Goal: Book appointment/travel/reservation

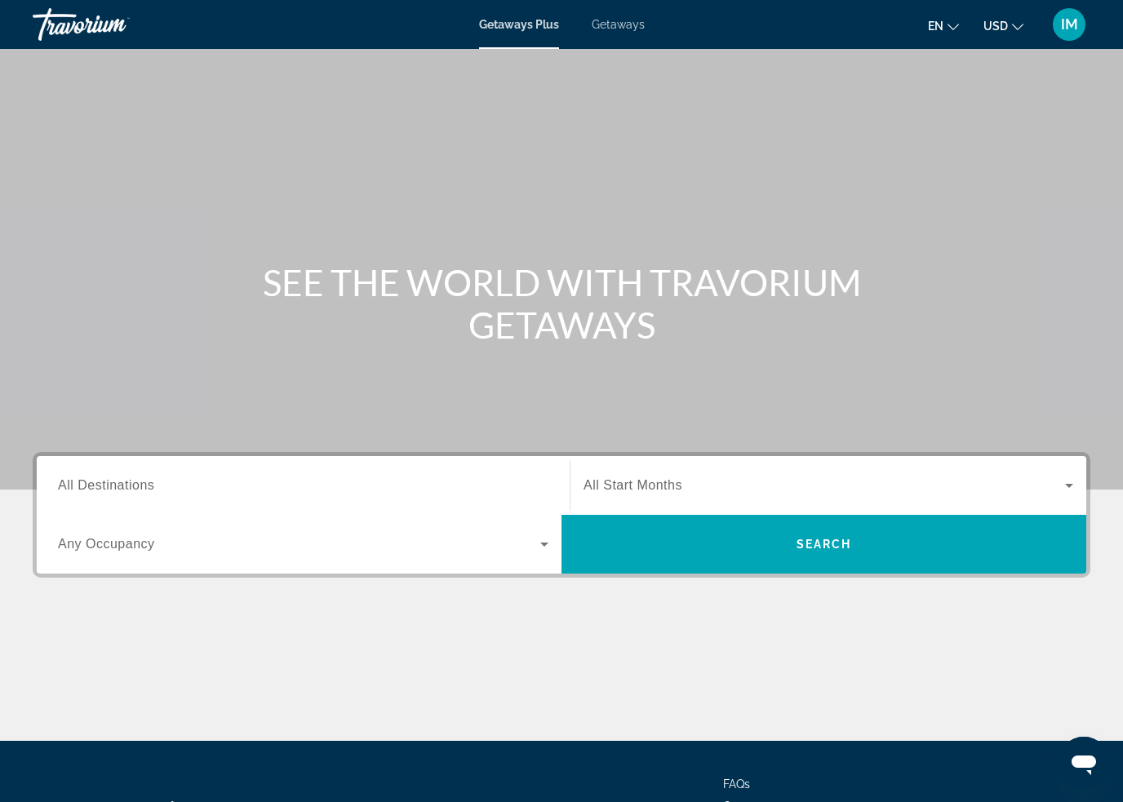
click at [629, 29] on span "Getaways" at bounding box center [618, 24] width 53 height 13
click at [100, 486] on span "All Destinations" at bounding box center [106, 485] width 96 height 14
click at [100, 486] on input "Destination All Destinations" at bounding box center [303, 487] width 491 height 20
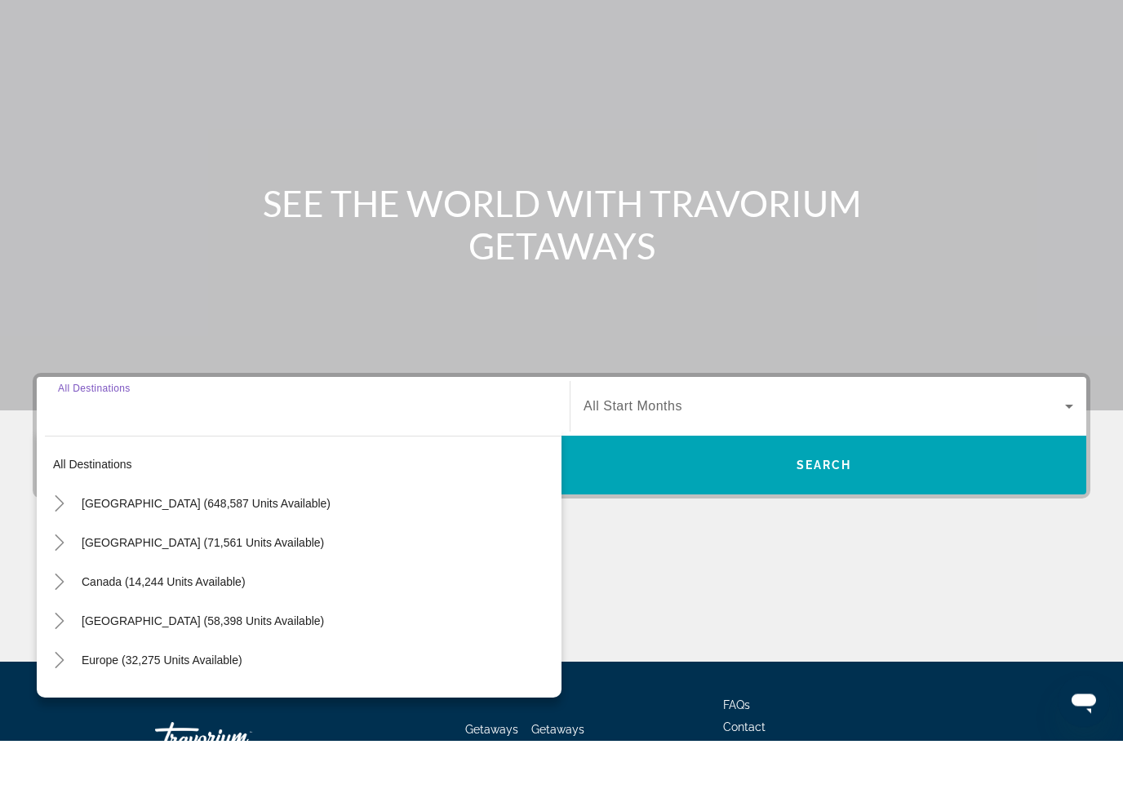
scroll to position [139, 0]
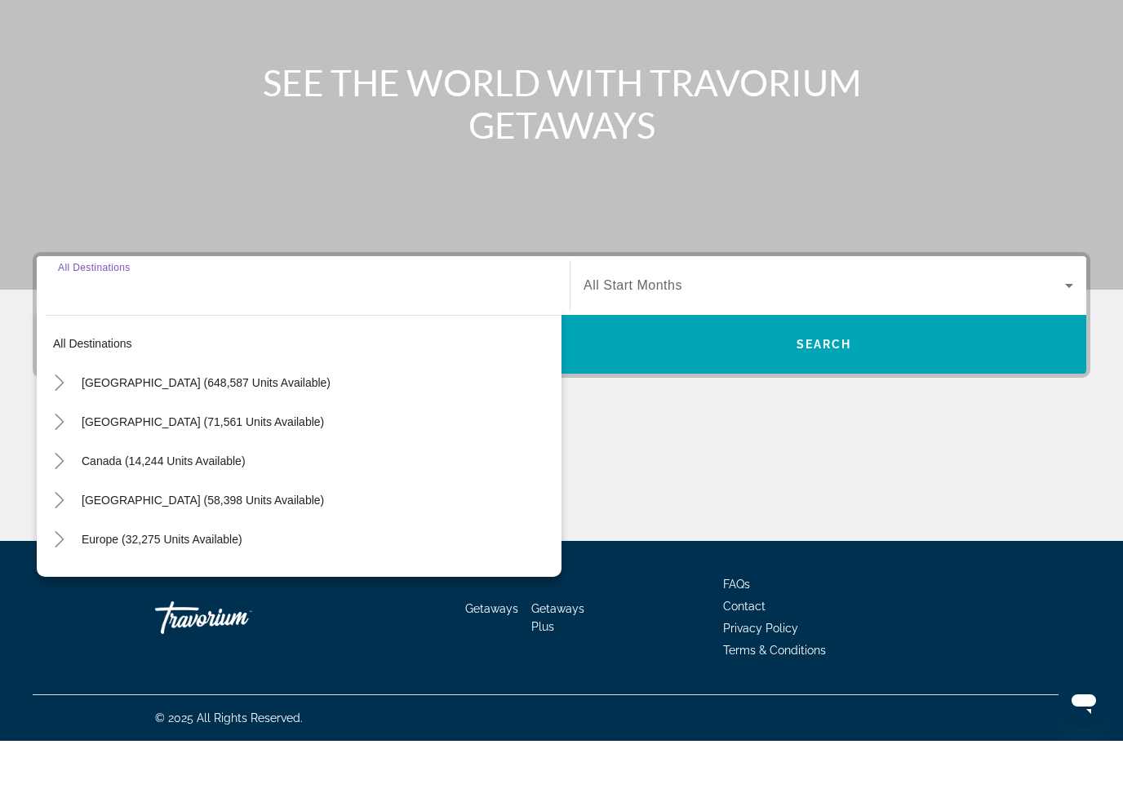
click at [62, 436] on icon "Toggle United States (648,587 units available)" at bounding box center [59, 444] width 9 height 16
click at [75, 553] on icon "Toggle California (85,928 units available)" at bounding box center [76, 561] width 16 height 16
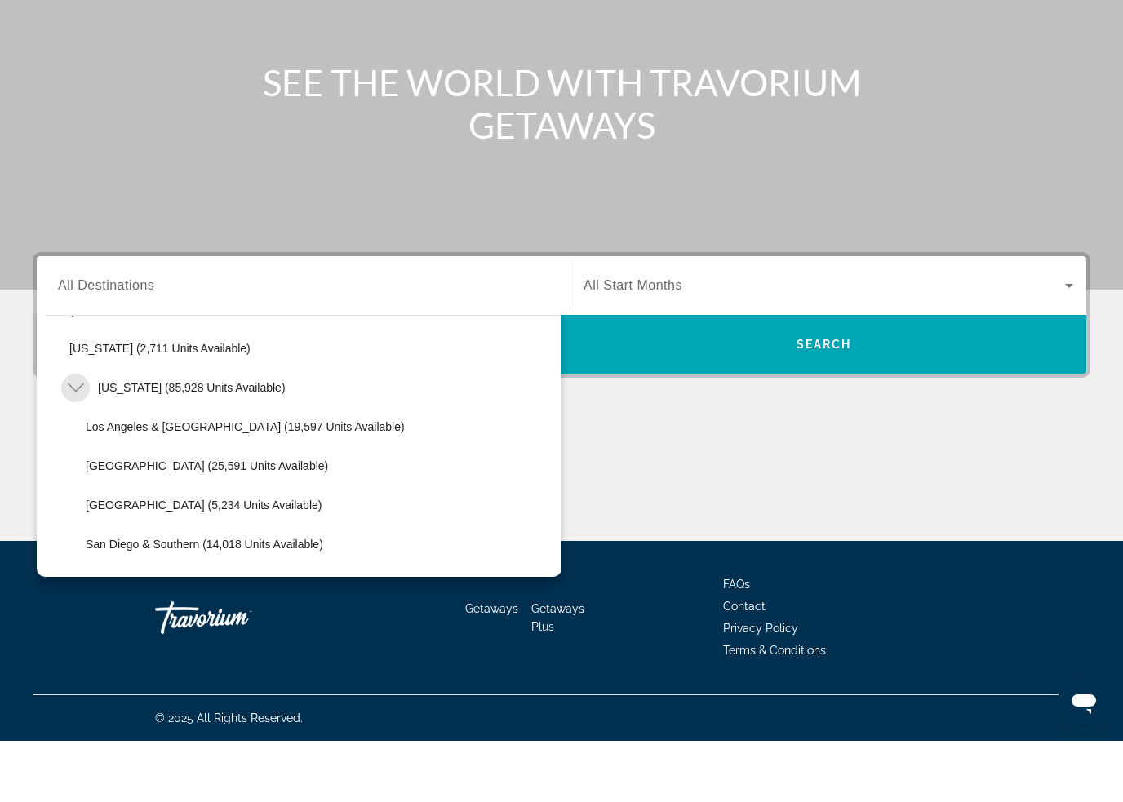
scroll to position [111, 0]
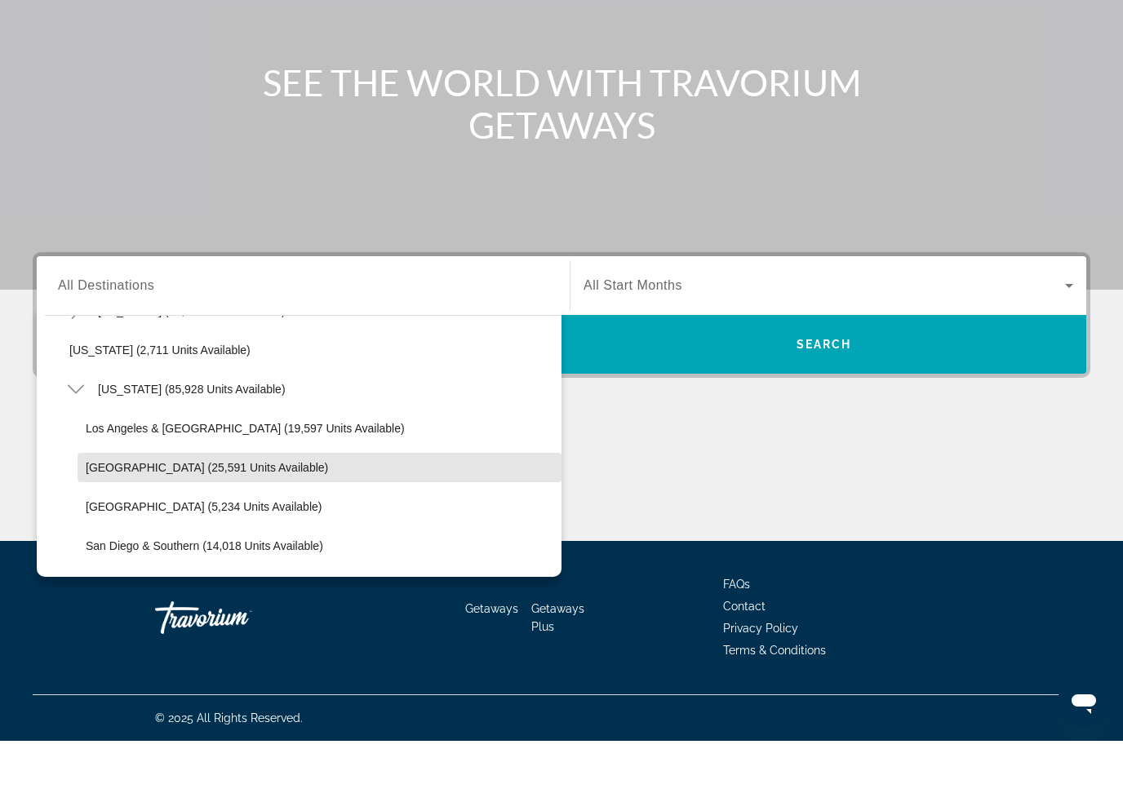
click at [142, 522] on span "[GEOGRAPHIC_DATA] (25,591 units available)" at bounding box center [207, 528] width 242 height 13
type input "**********"
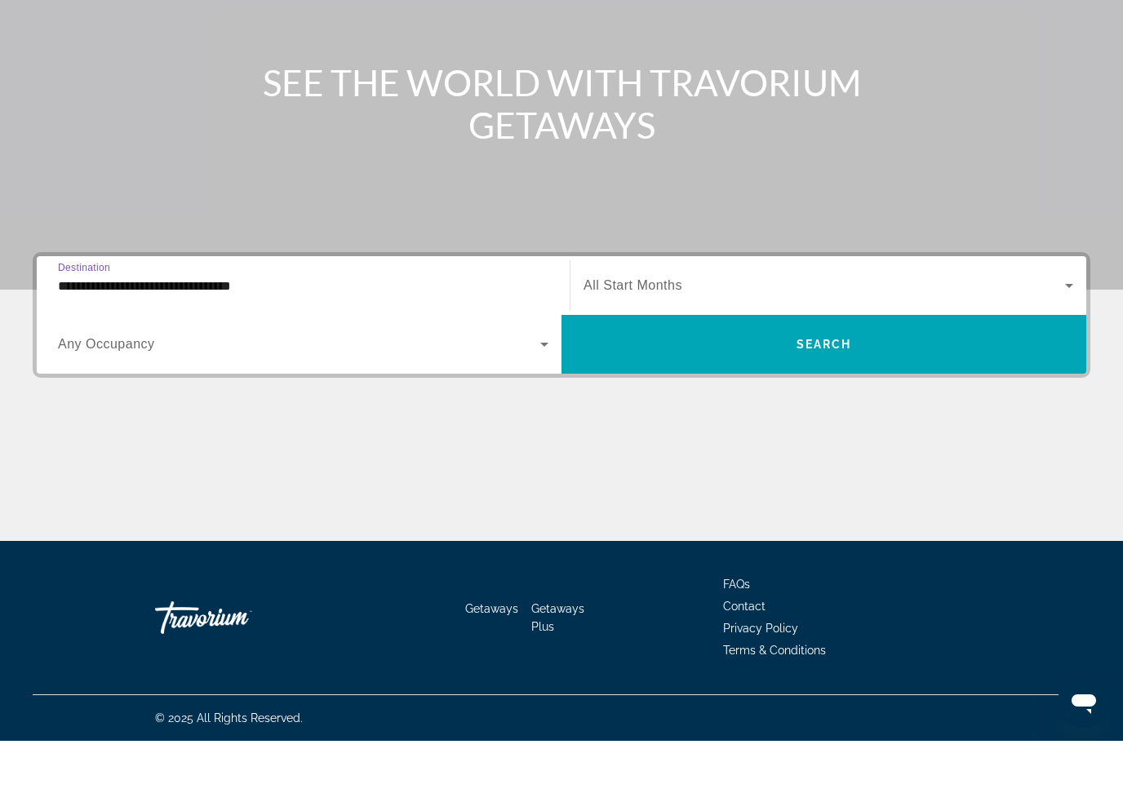
click at [837, 399] on span "Search" at bounding box center [824, 405] width 55 height 13
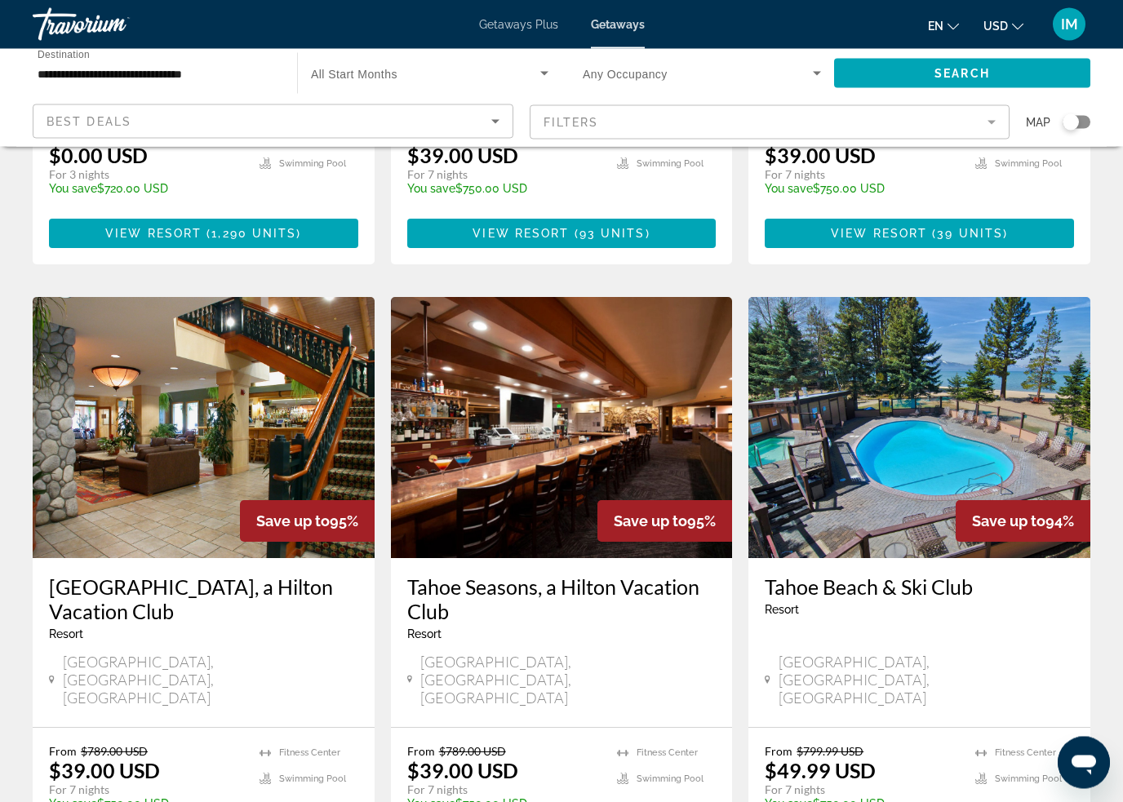
scroll to position [1179, 0]
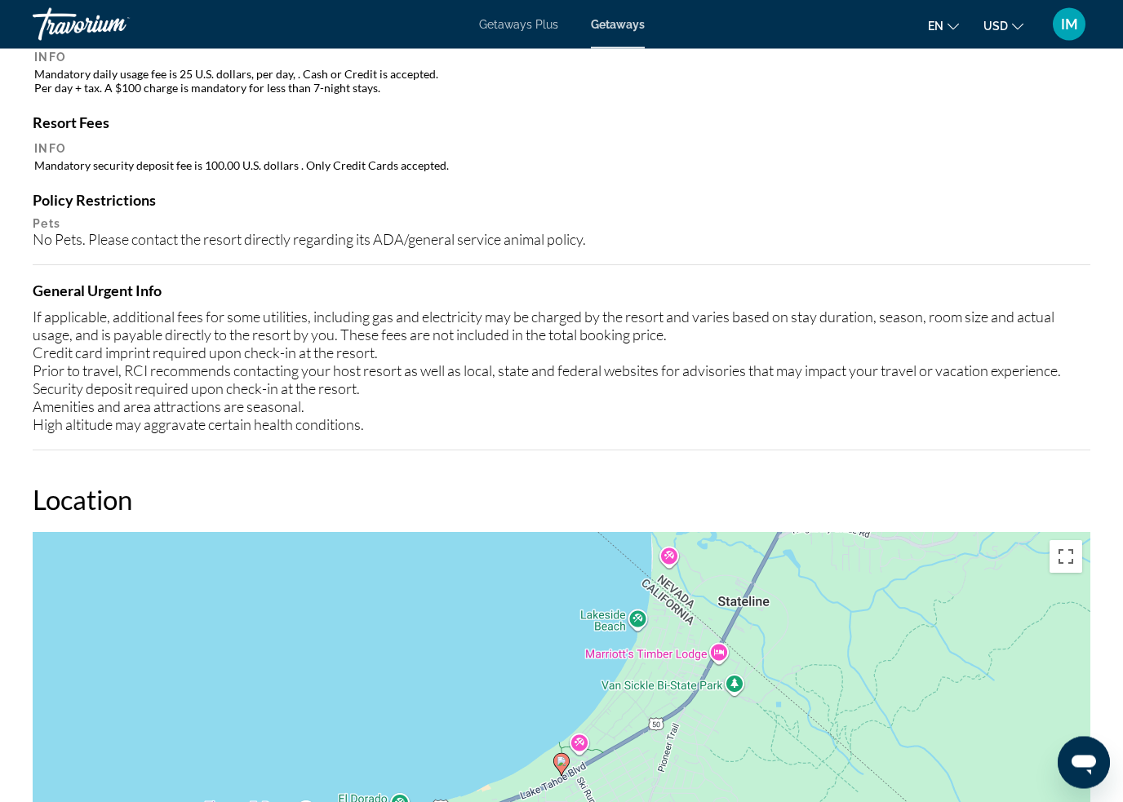
scroll to position [1830, 0]
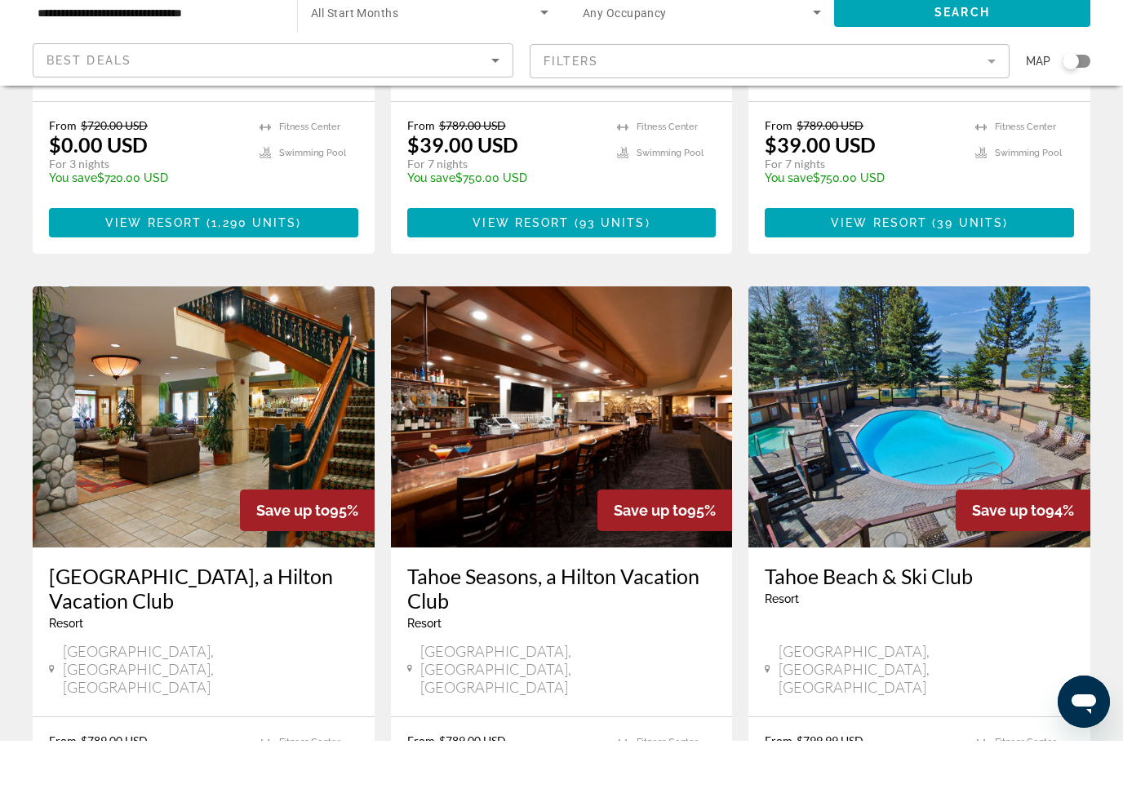
scroll to position [1148, 0]
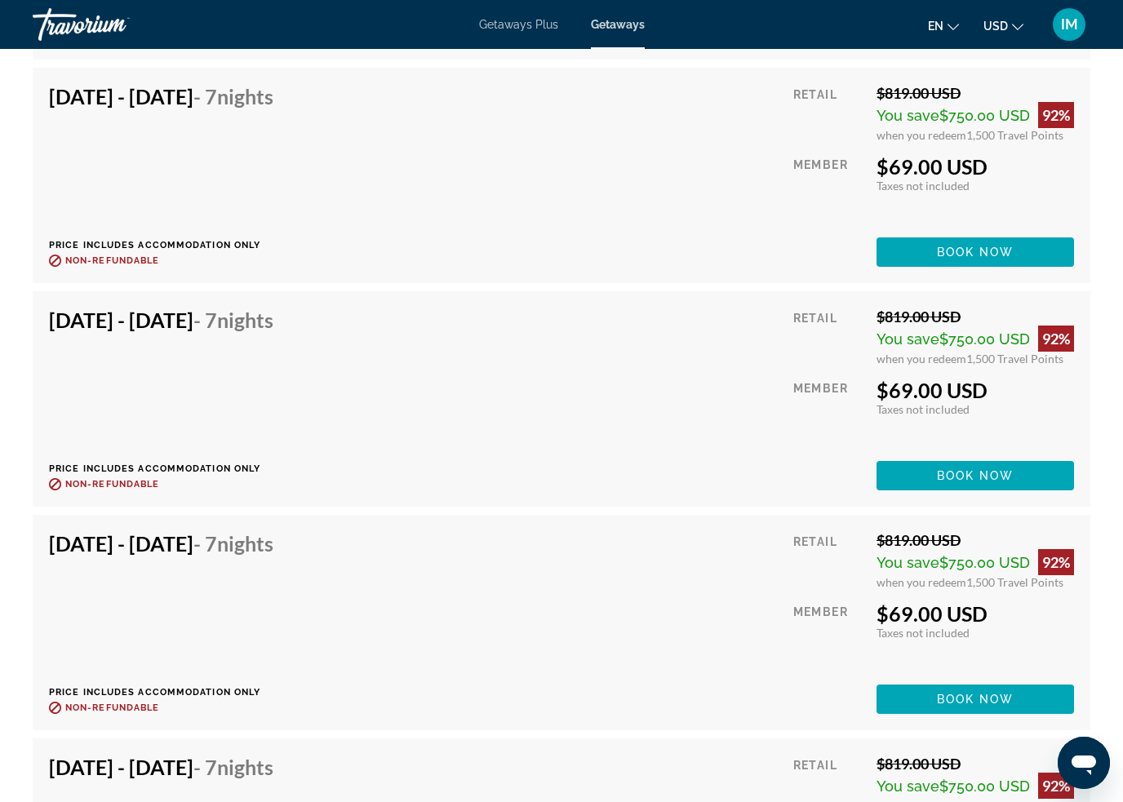
scroll to position [4910, 0]
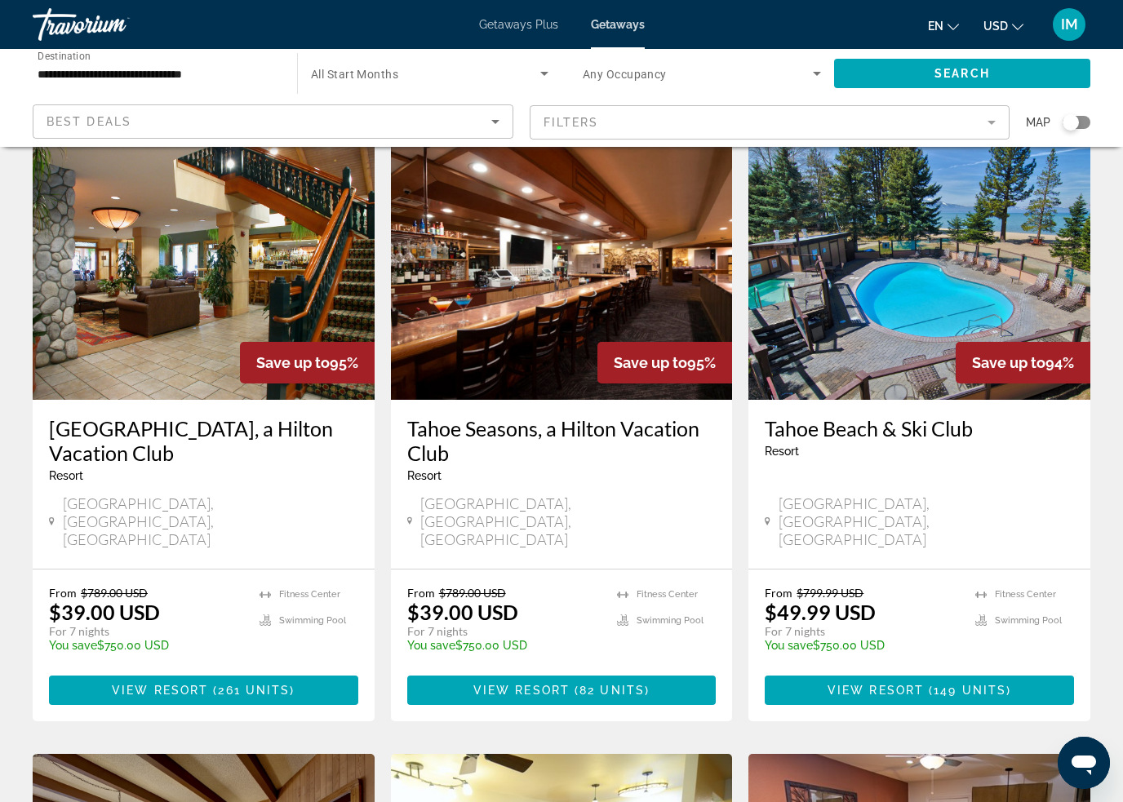
scroll to position [1324, 0]
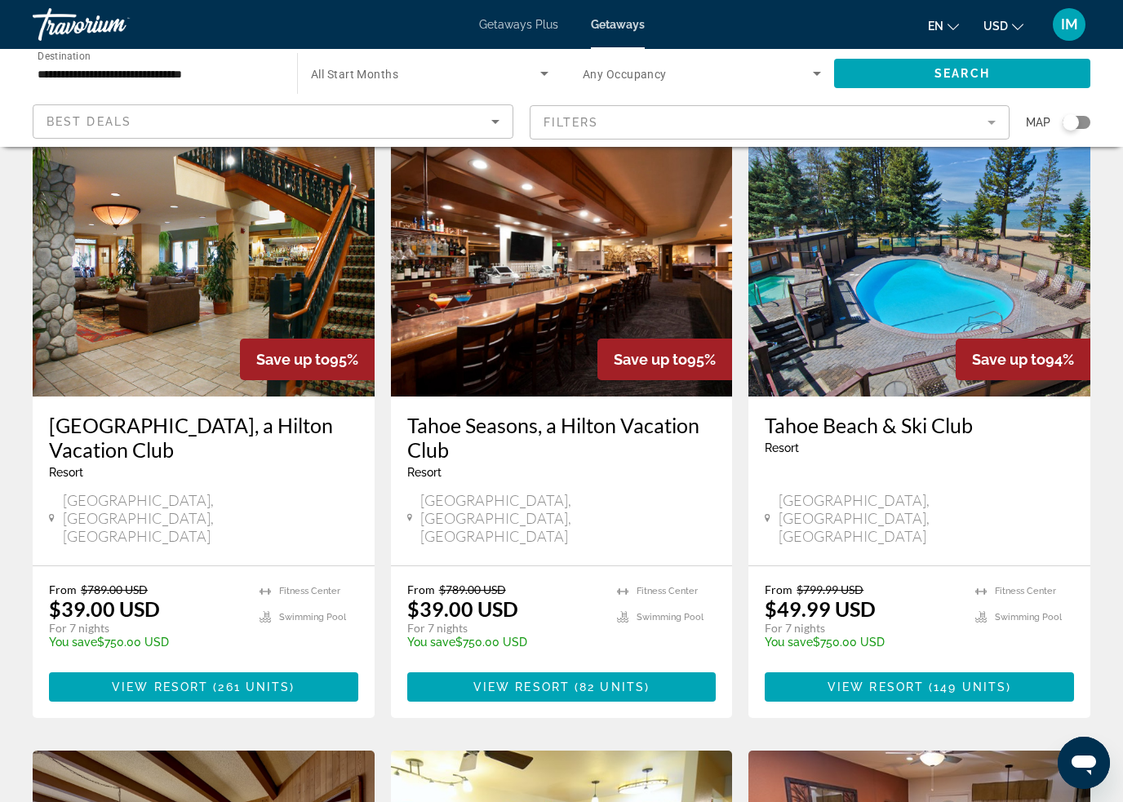
click at [156, 681] on span "View Resort" at bounding box center [160, 687] width 96 height 13
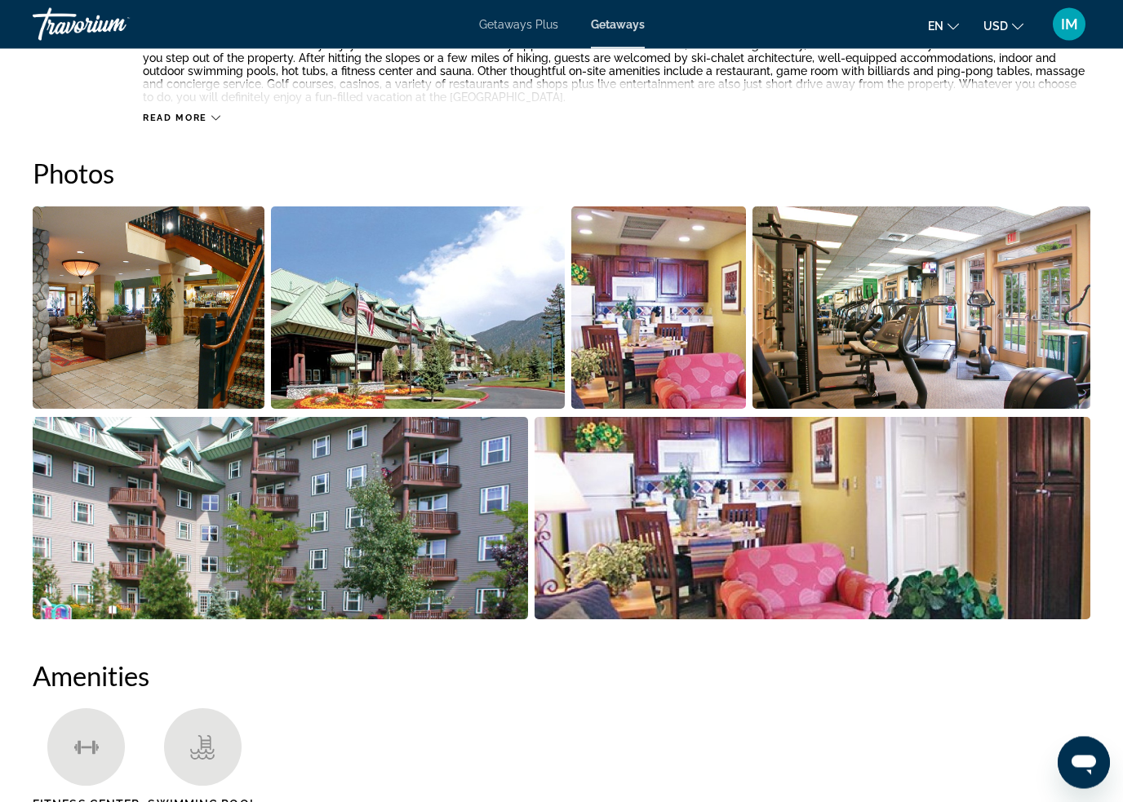
scroll to position [986, 0]
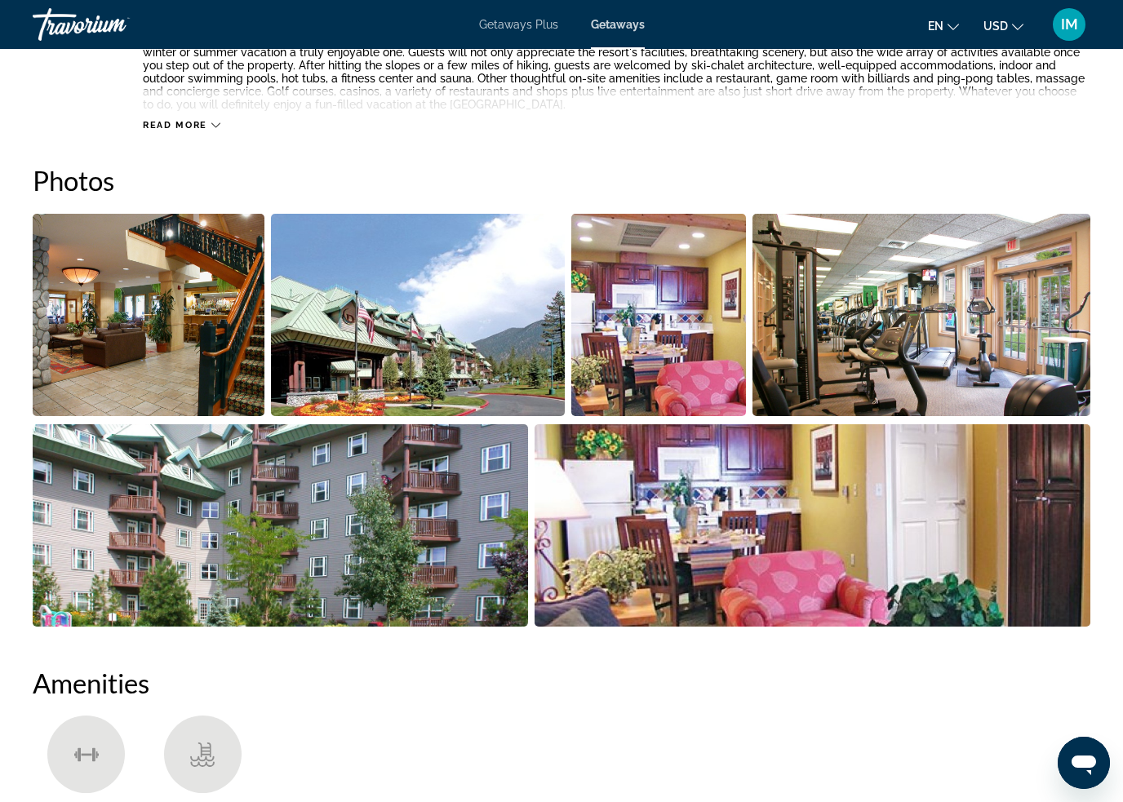
click at [165, 353] on img "Open full-screen image slider" at bounding box center [149, 315] width 232 height 202
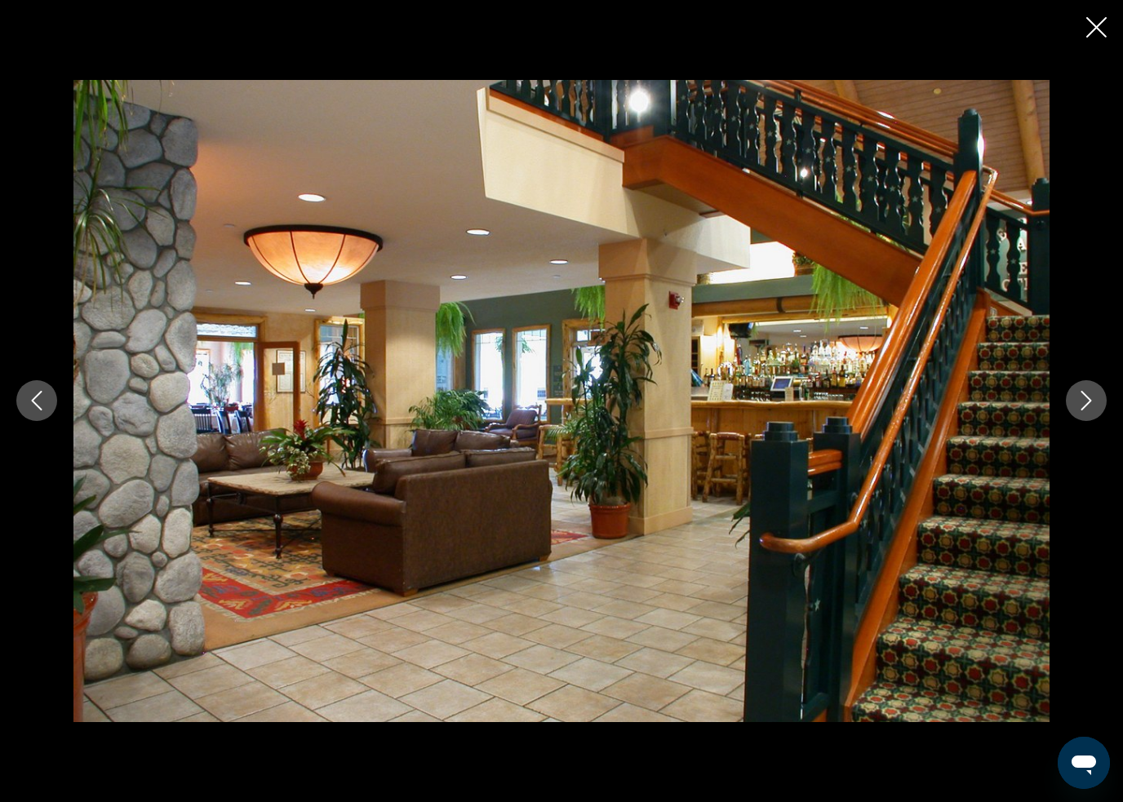
click at [1088, 399] on icon "Next image" at bounding box center [1086, 402] width 11 height 20
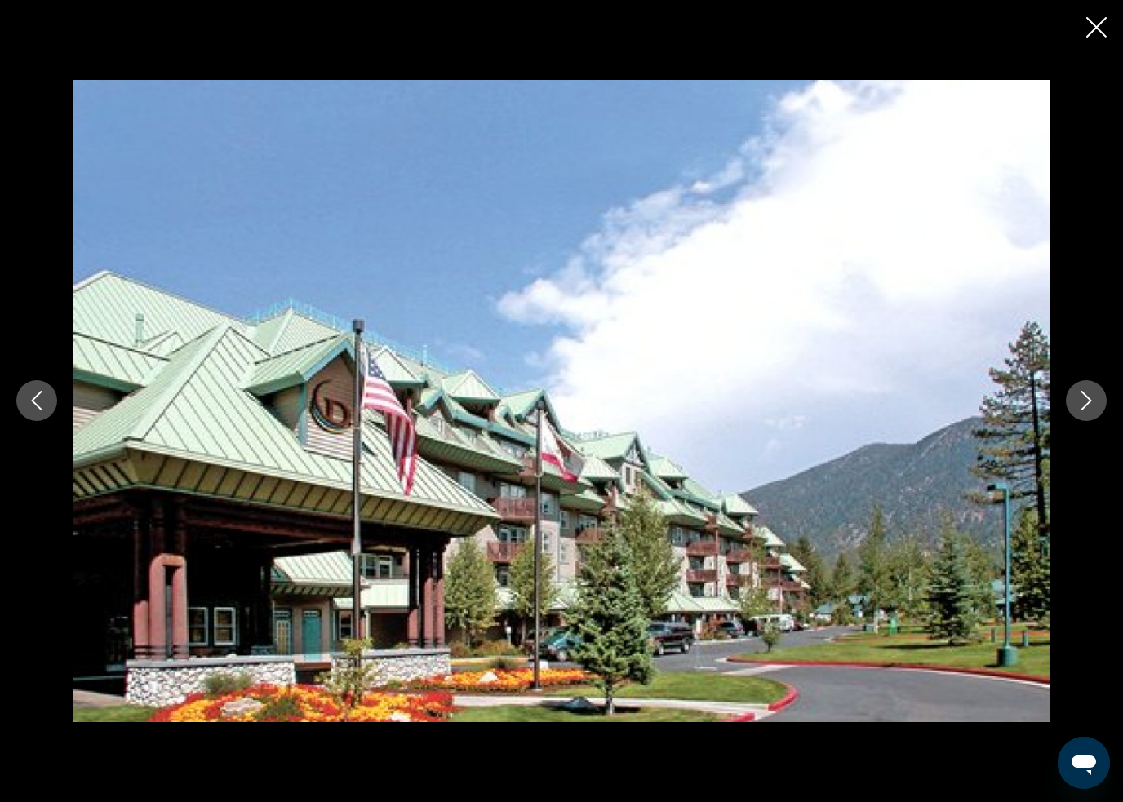
click at [1080, 399] on icon "Next image" at bounding box center [1087, 401] width 20 height 20
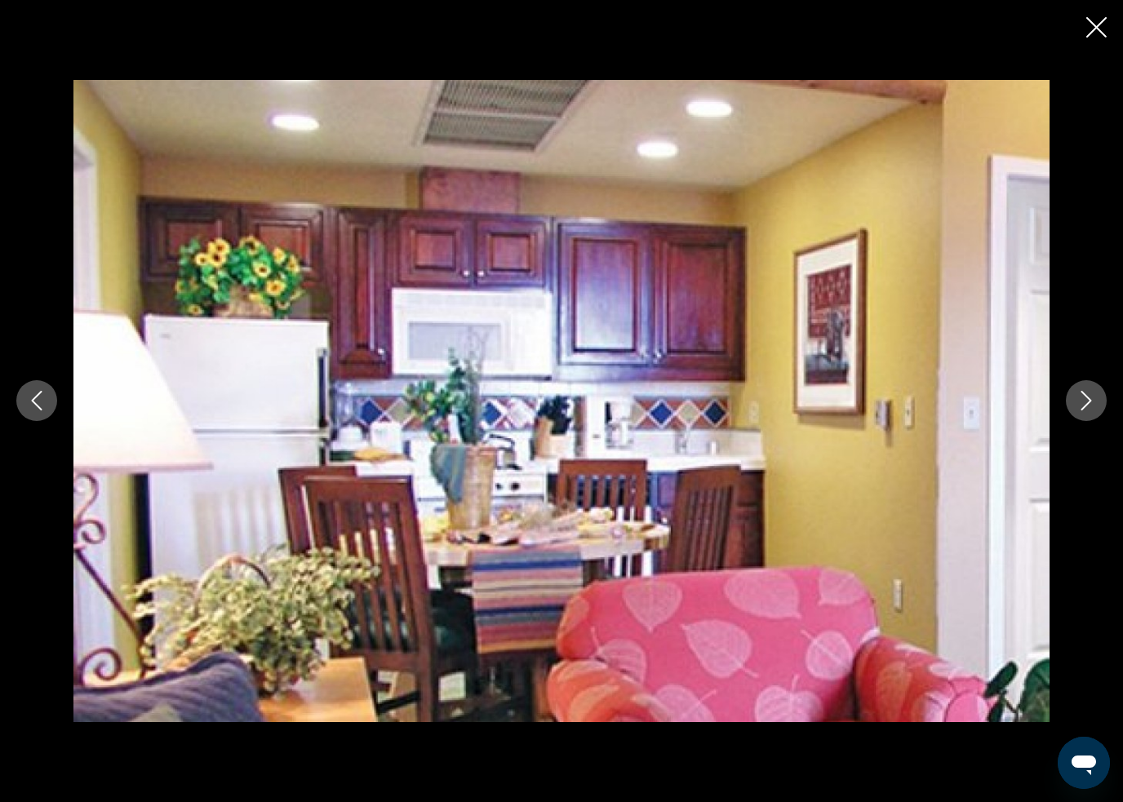
click at [1082, 403] on icon "Next image" at bounding box center [1087, 401] width 20 height 20
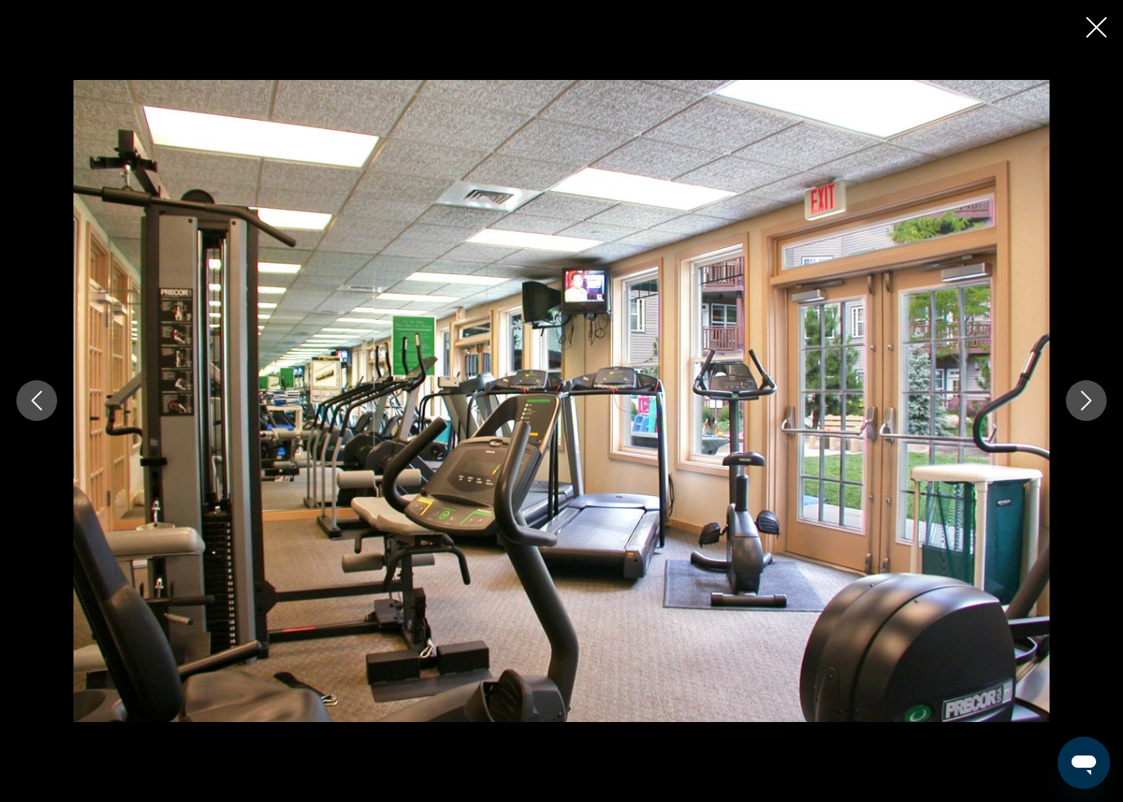
click at [1078, 399] on icon "Next image" at bounding box center [1087, 401] width 20 height 20
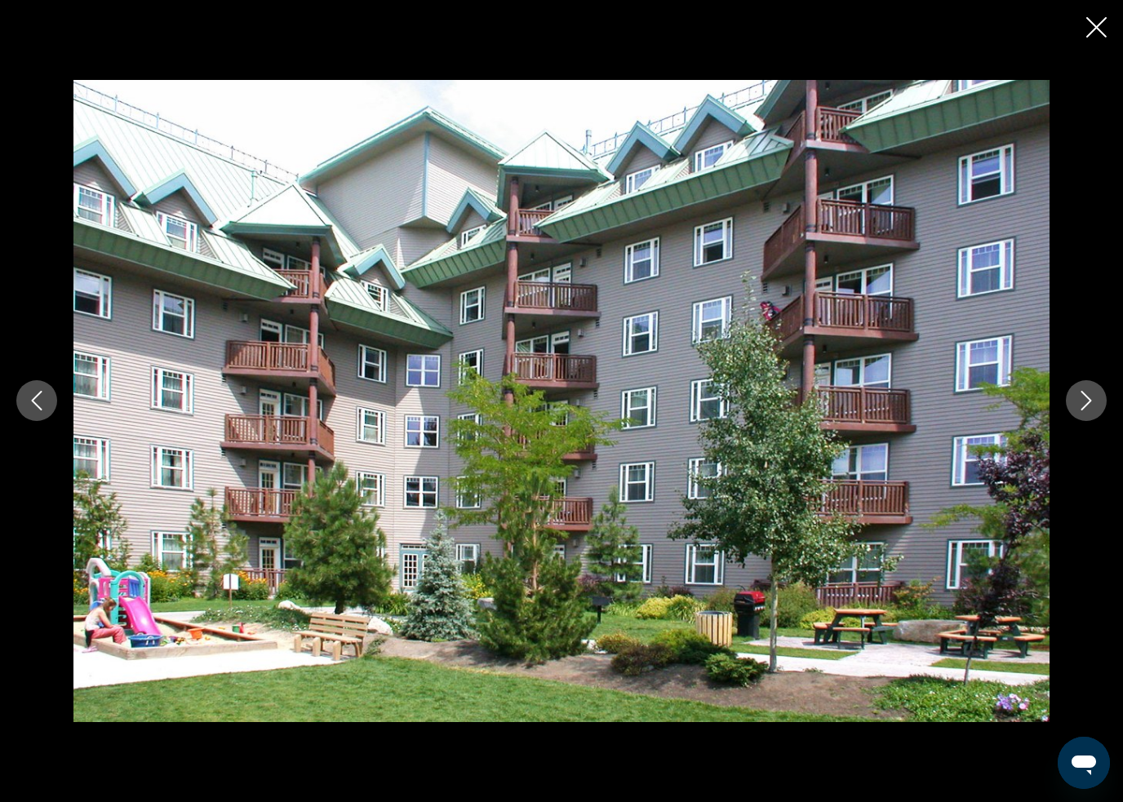
click at [1072, 404] on button "Next image" at bounding box center [1086, 400] width 41 height 41
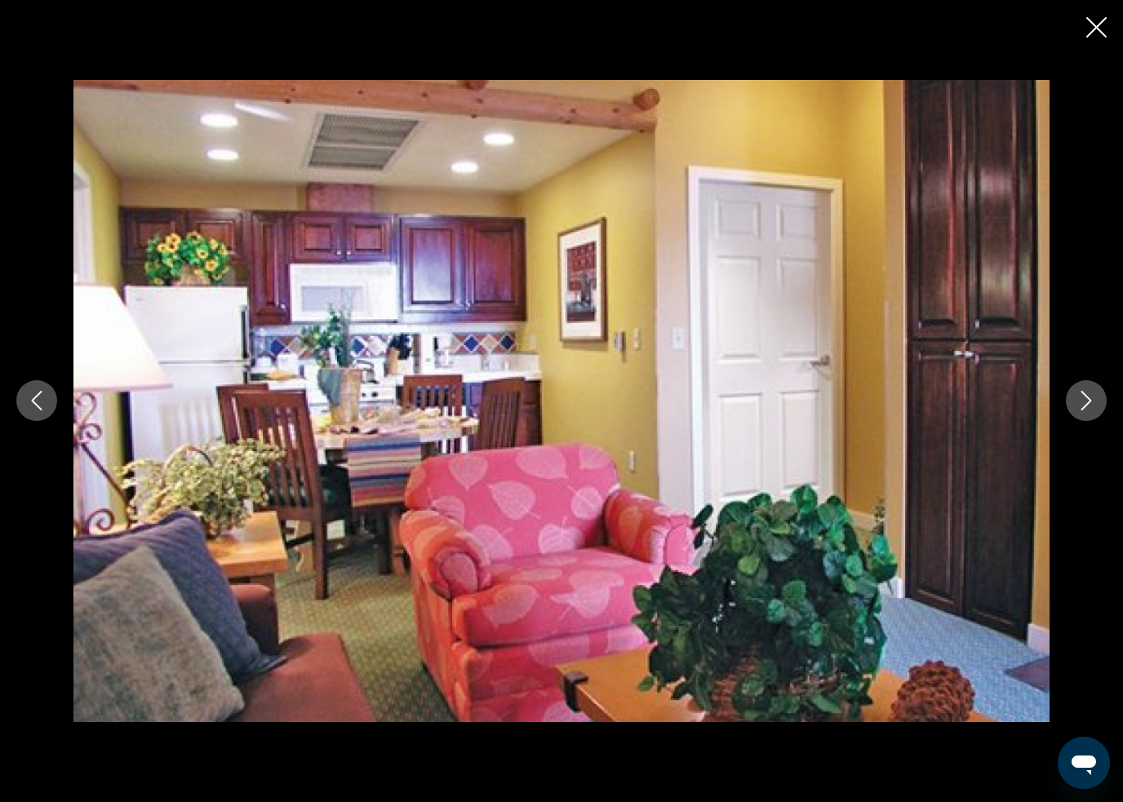
click at [1077, 402] on icon "Next image" at bounding box center [1087, 401] width 20 height 20
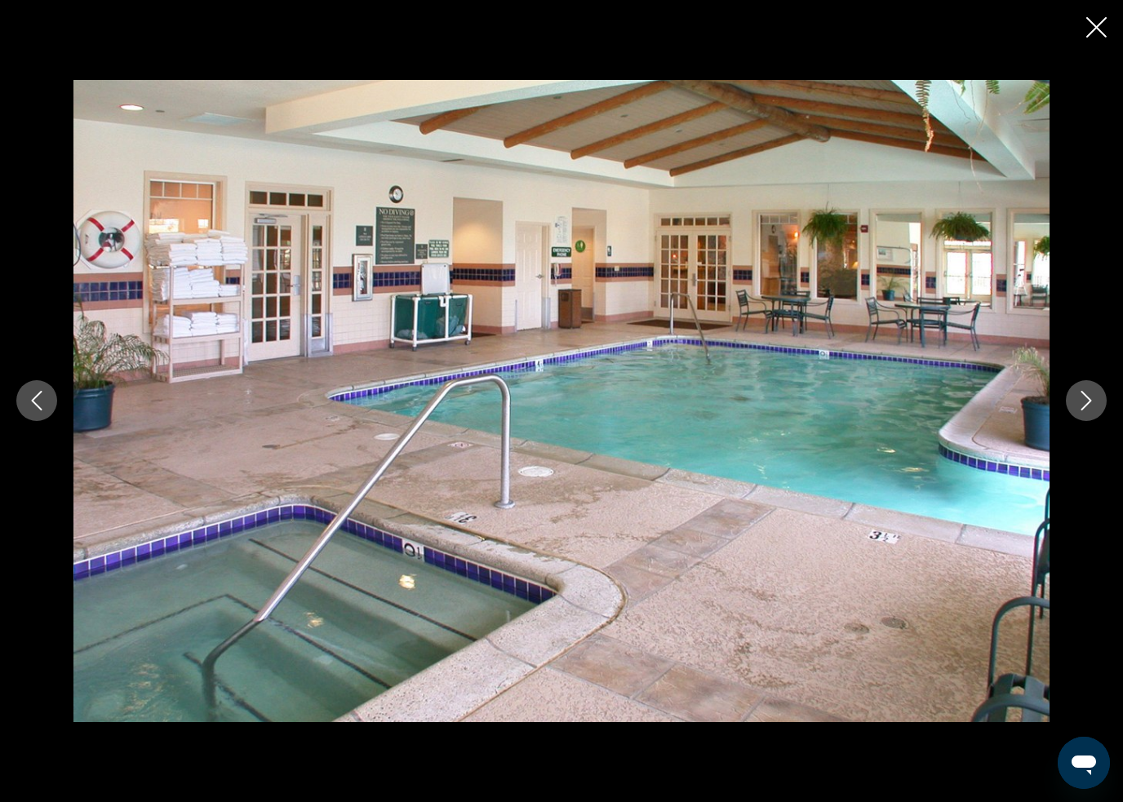
click at [1075, 401] on button "Next image" at bounding box center [1086, 400] width 41 height 41
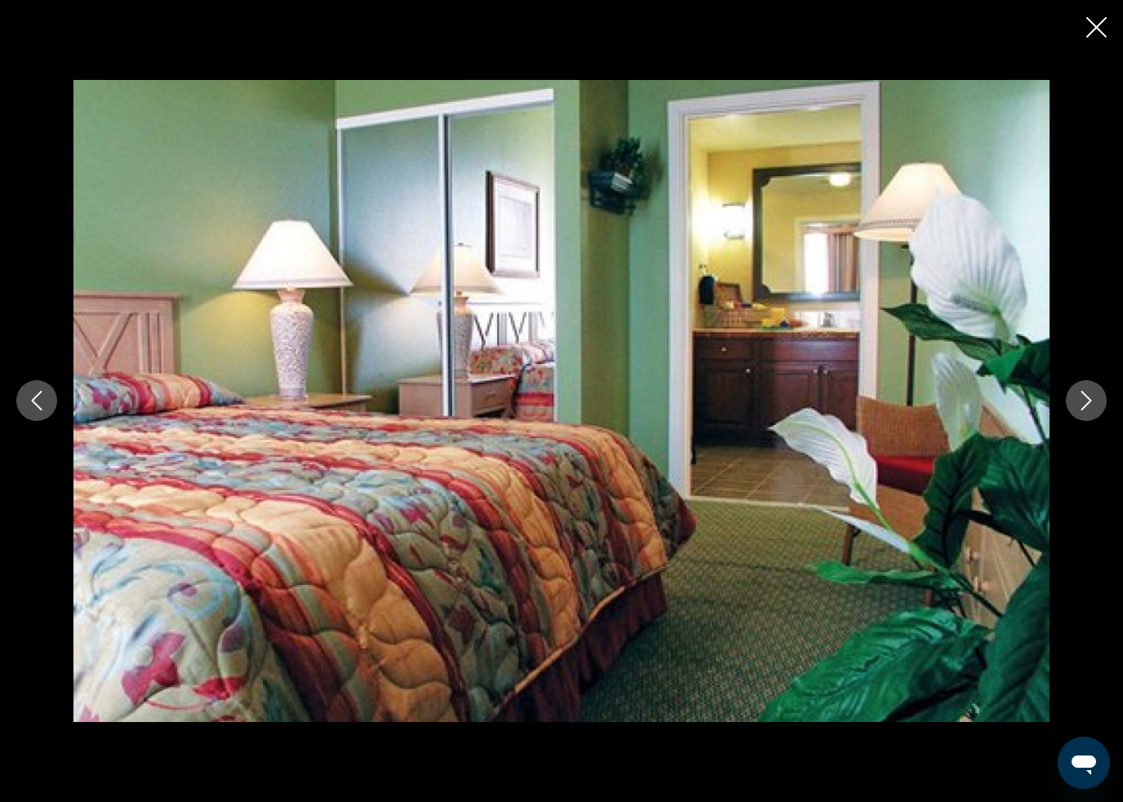
click at [1072, 395] on button "Next image" at bounding box center [1086, 400] width 41 height 41
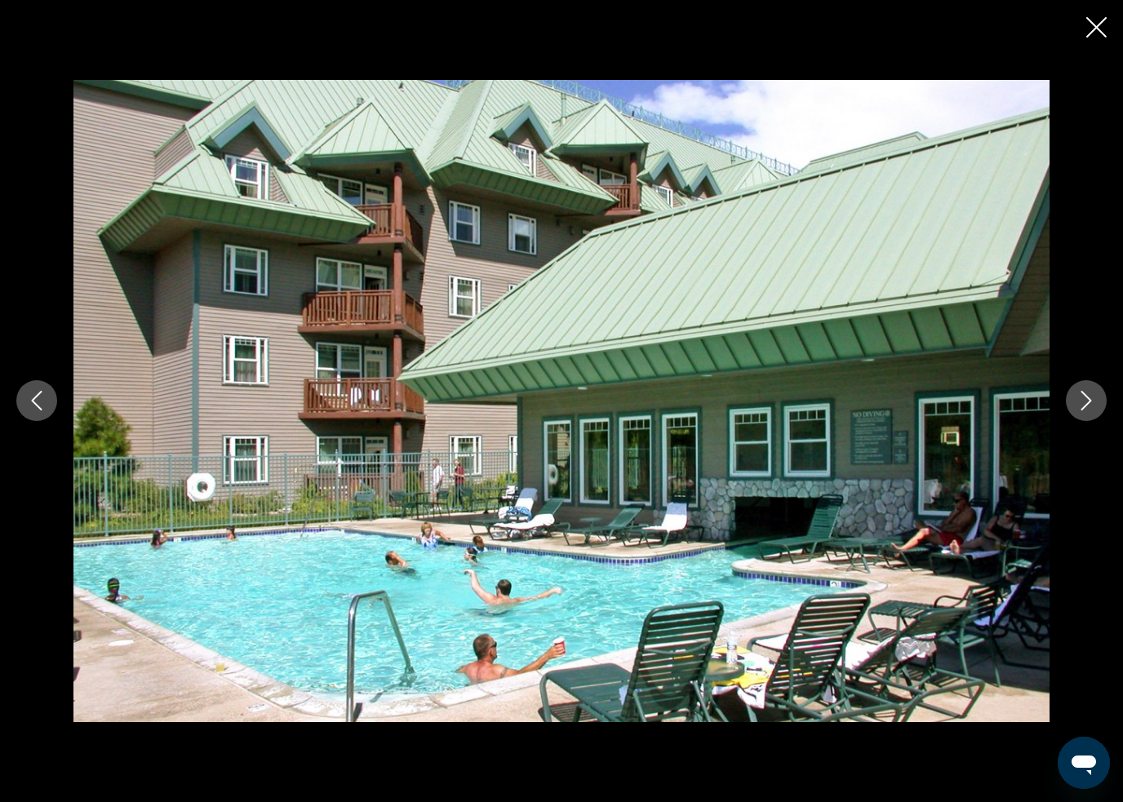
click at [1073, 406] on button "Next image" at bounding box center [1086, 400] width 41 height 41
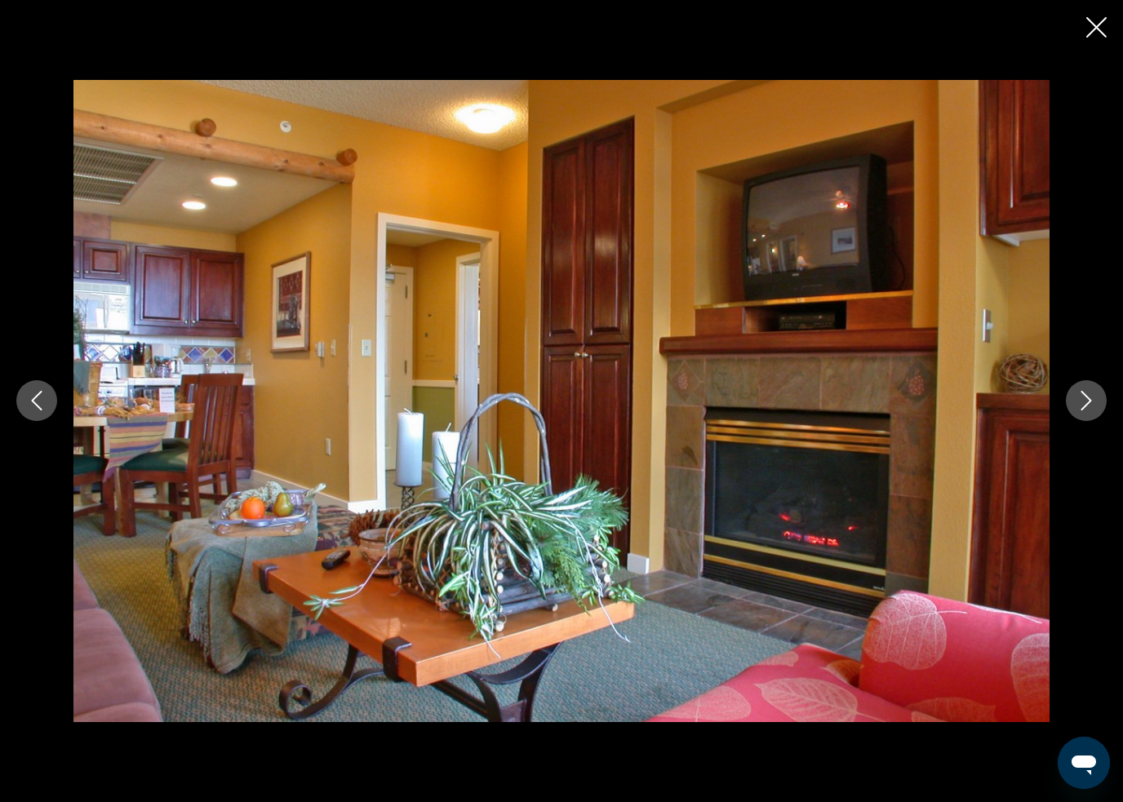
click at [1076, 403] on button "Next image" at bounding box center [1086, 400] width 41 height 41
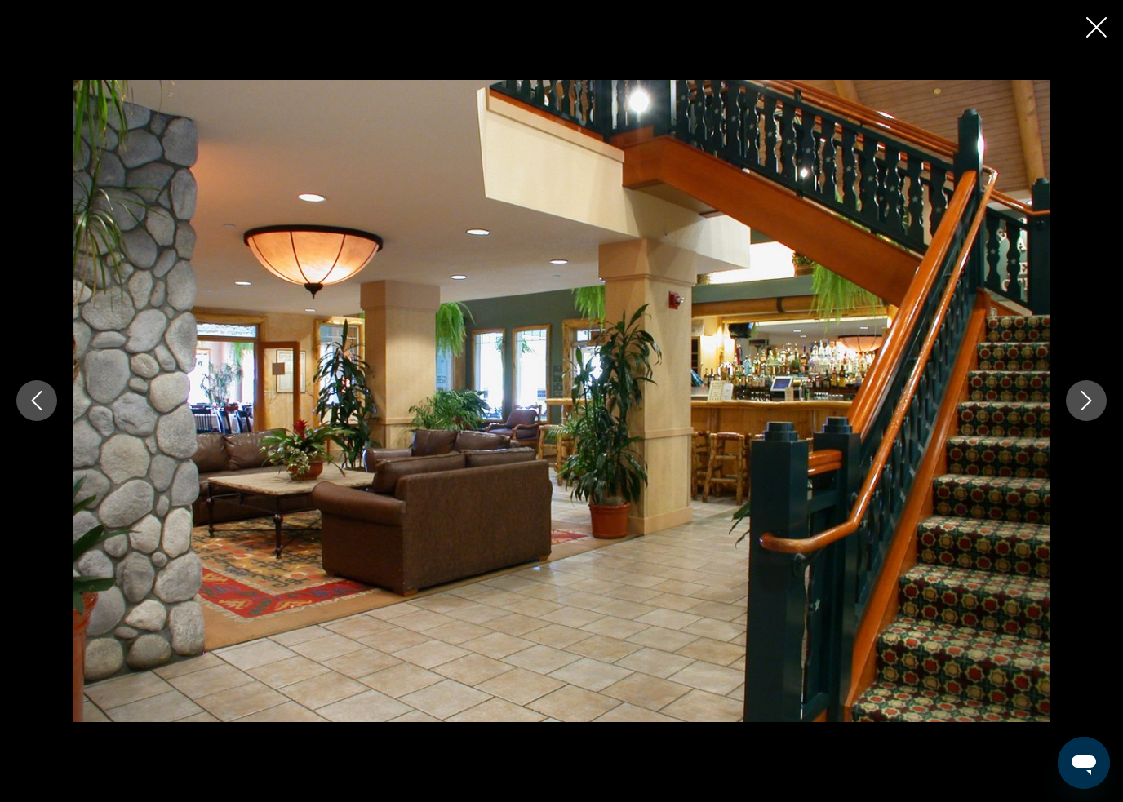
click at [1074, 393] on button "Next image" at bounding box center [1086, 400] width 41 height 41
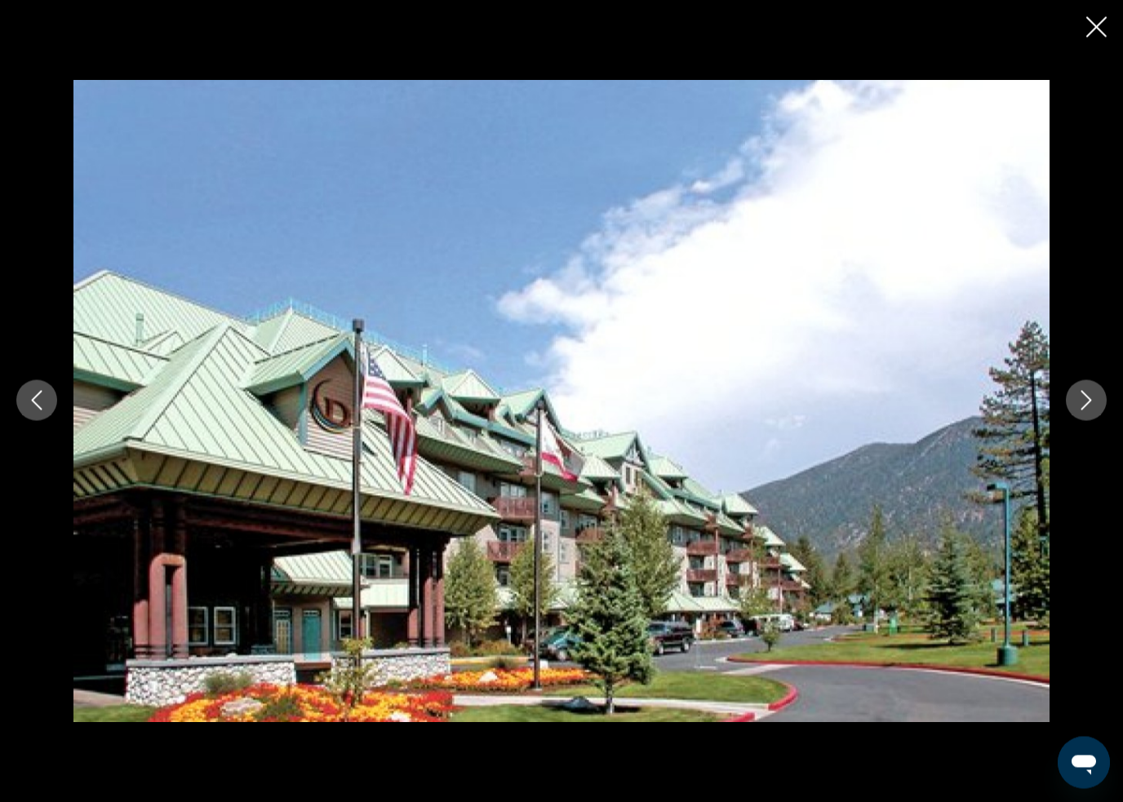
scroll to position [2435, 0]
click at [1102, 25] on icon "Close slideshow" at bounding box center [1096, 27] width 20 height 20
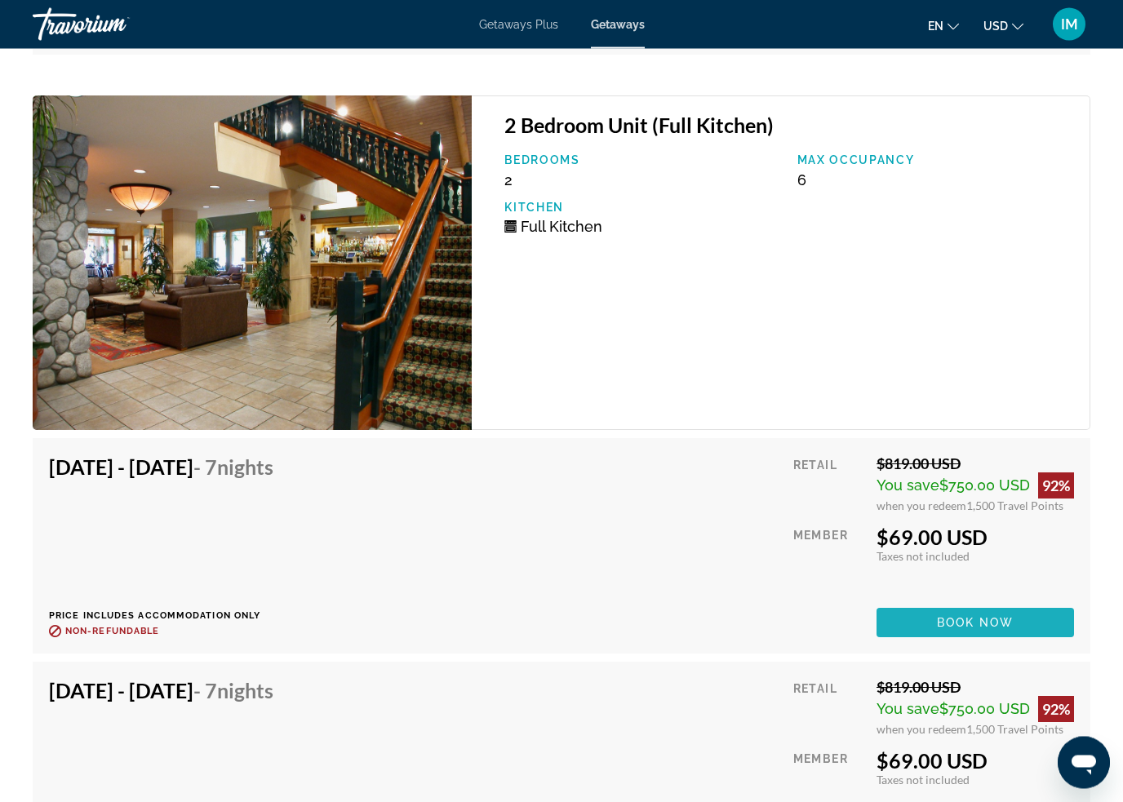
scroll to position [19747, 0]
click at [1023, 632] on span "Main content" at bounding box center [976, 622] width 198 height 39
